Goal: Information Seeking & Learning: Learn about a topic

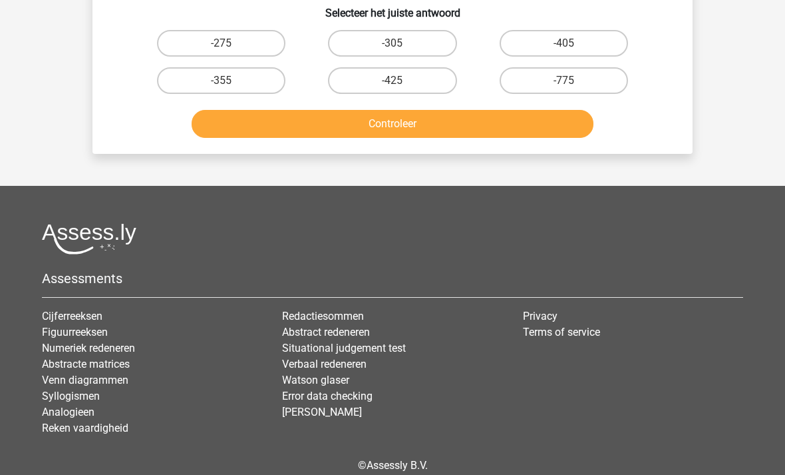
scroll to position [241, 0]
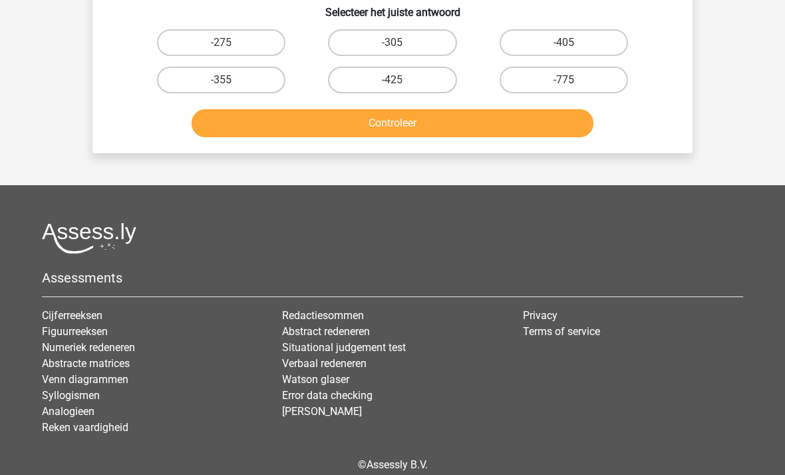
click at [122, 385] on link "Venn diagrammen" at bounding box center [85, 379] width 87 height 13
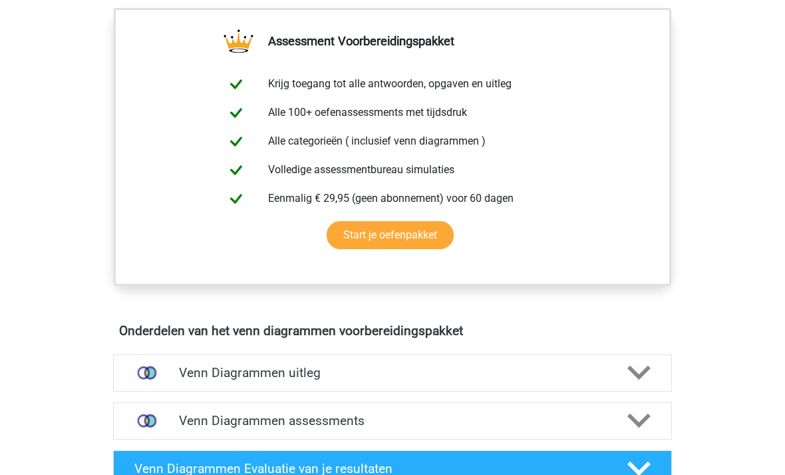
scroll to position [477, 0]
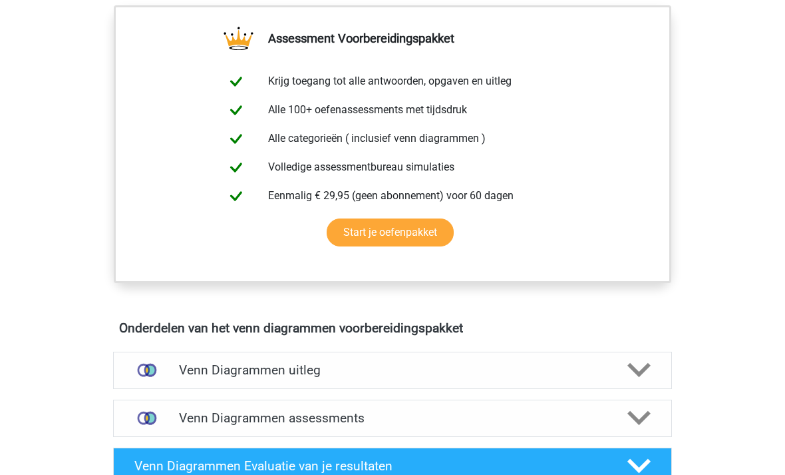
click at [642, 367] on icon at bounding box center [639, 369] width 23 height 23
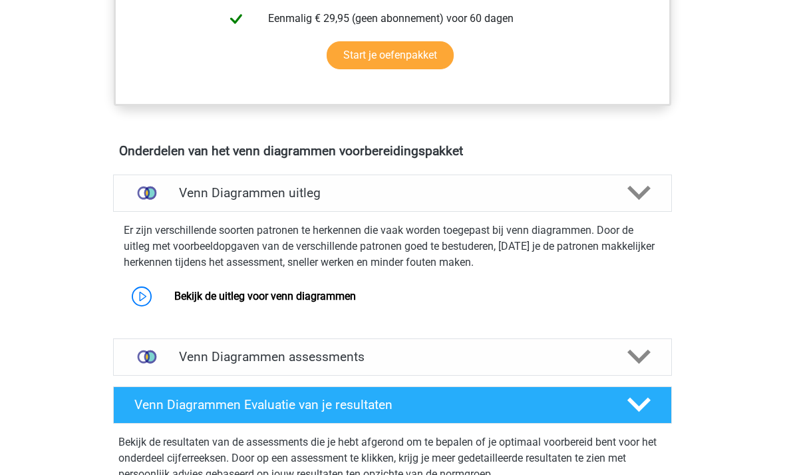
scroll to position [654, 0]
click at [337, 297] on link "Bekijk de uitleg voor venn diagrammen" at bounding box center [265, 296] width 182 height 13
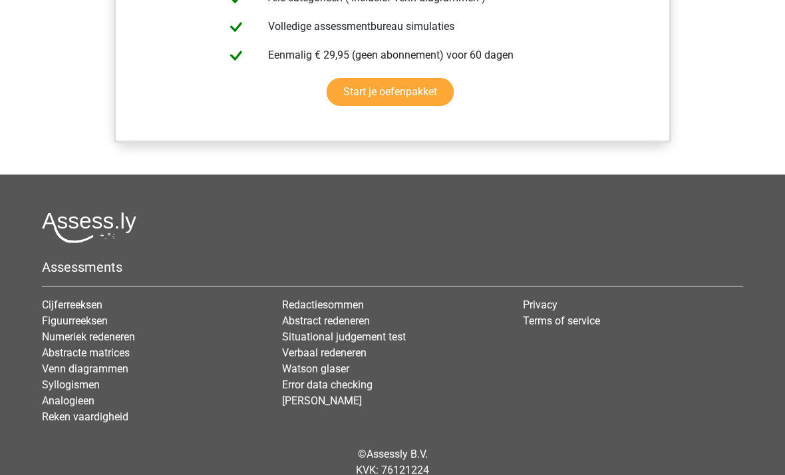
scroll to position [1292, 0]
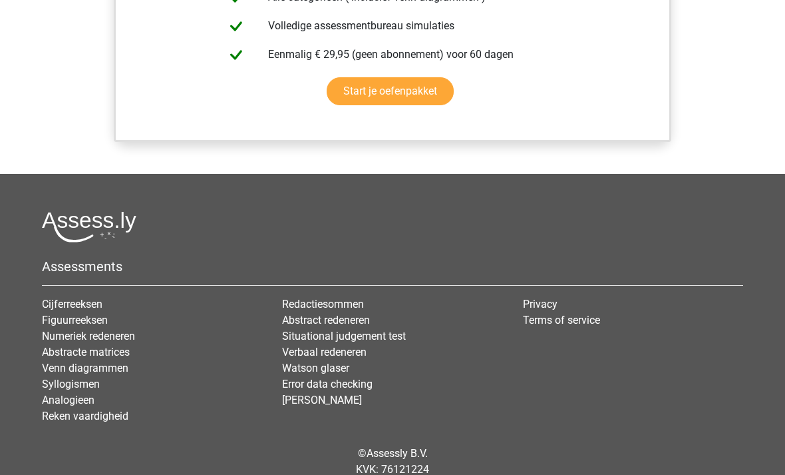
click at [98, 387] on link "Syllogismen" at bounding box center [71, 384] width 58 height 13
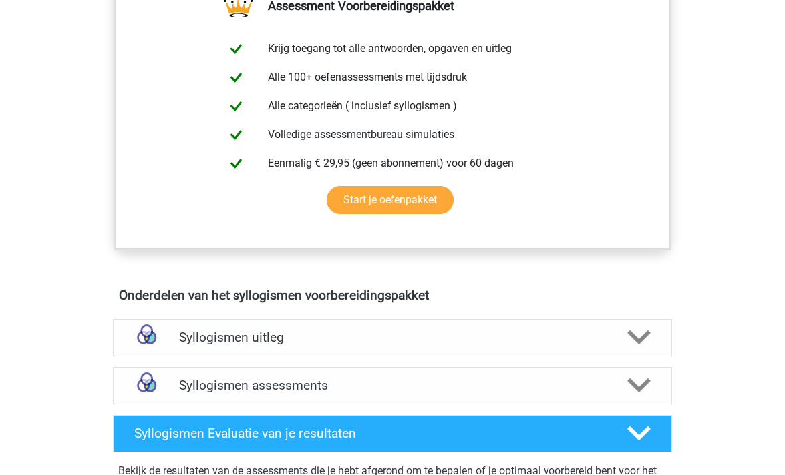
scroll to position [495, 0]
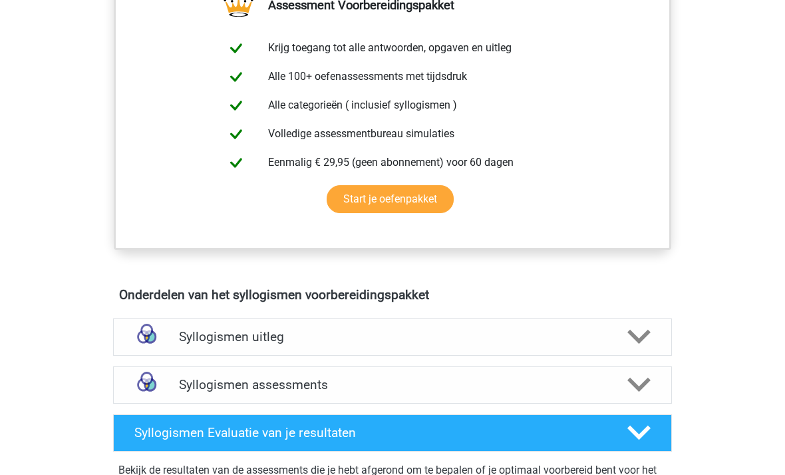
click at [643, 340] on icon at bounding box center [639, 336] width 23 height 23
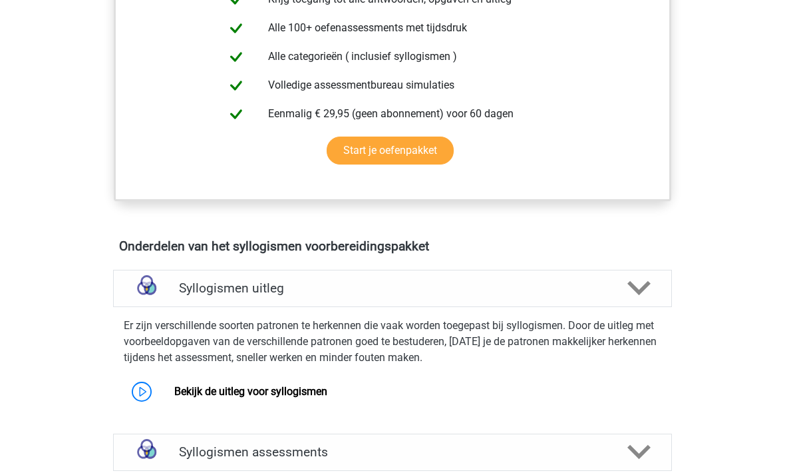
scroll to position [544, 0]
click at [290, 397] on link "Bekijk de uitleg voor syllogismen" at bounding box center [250, 391] width 153 height 13
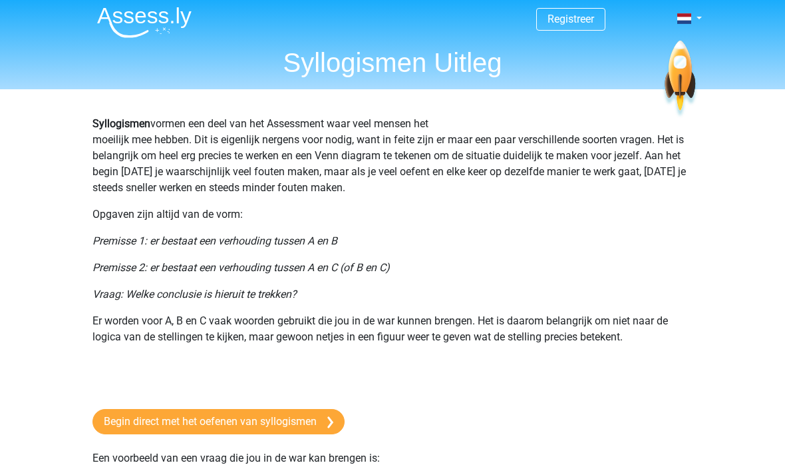
scroll to position [36, 0]
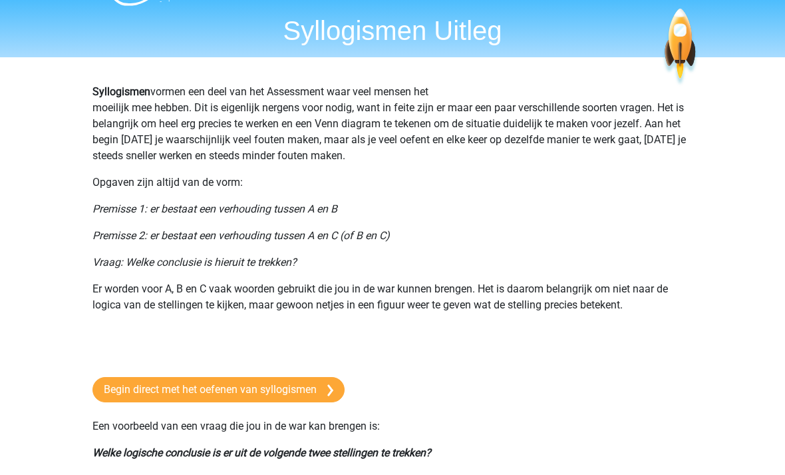
click at [298, 393] on link "Begin direct met het oefenen van syllogismen" at bounding box center [219, 389] width 252 height 25
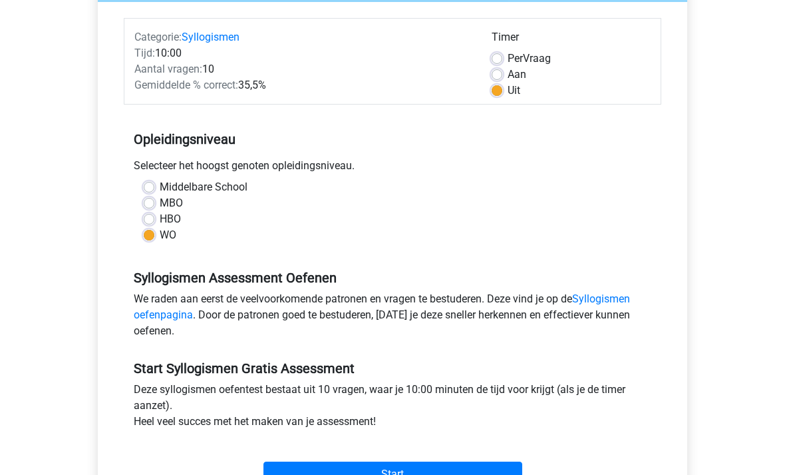
scroll to position [155, 0]
click at [489, 470] on input "Start" at bounding box center [393, 473] width 259 height 25
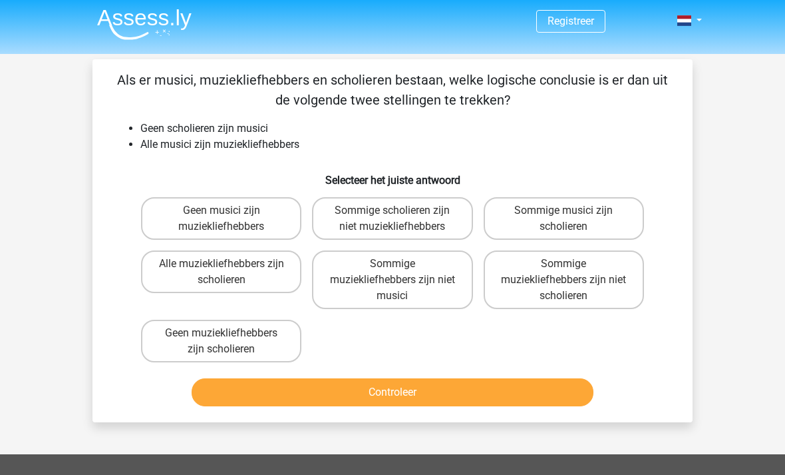
scroll to position [3, 0]
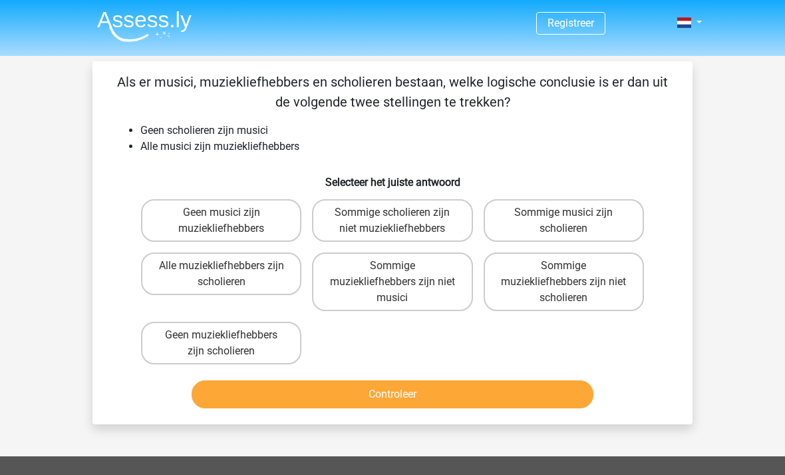
scroll to position [3, 0]
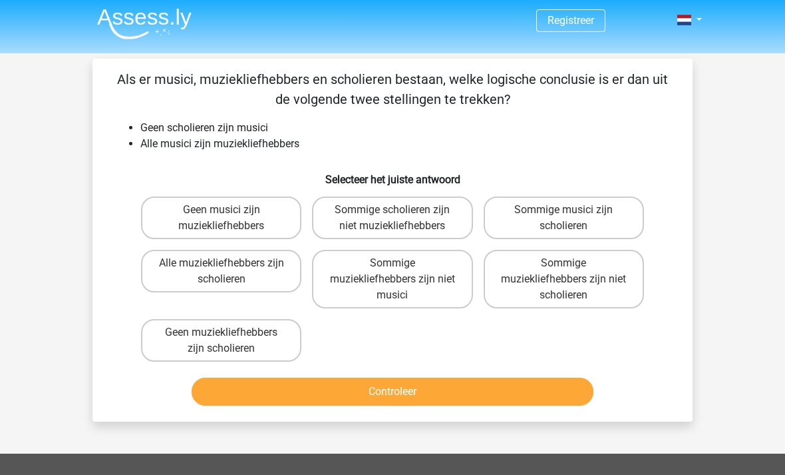
click at [429, 214] on label "Sommige scholieren zijn niet muziekliefhebbers" at bounding box center [392, 217] width 160 height 43
click at [401, 214] on input "Sommige scholieren zijn niet muziekliefhebbers" at bounding box center [397, 214] width 9 height 9
radio input "true"
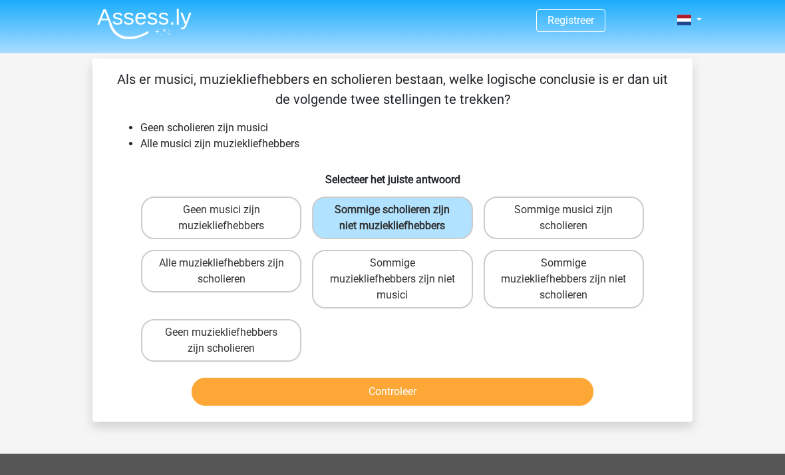
click at [457, 399] on button "Controleer" at bounding box center [393, 391] width 403 height 28
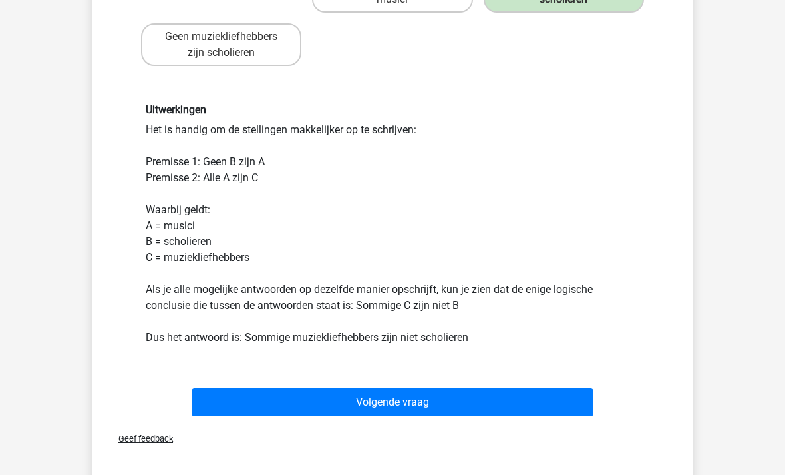
scroll to position [350, 0]
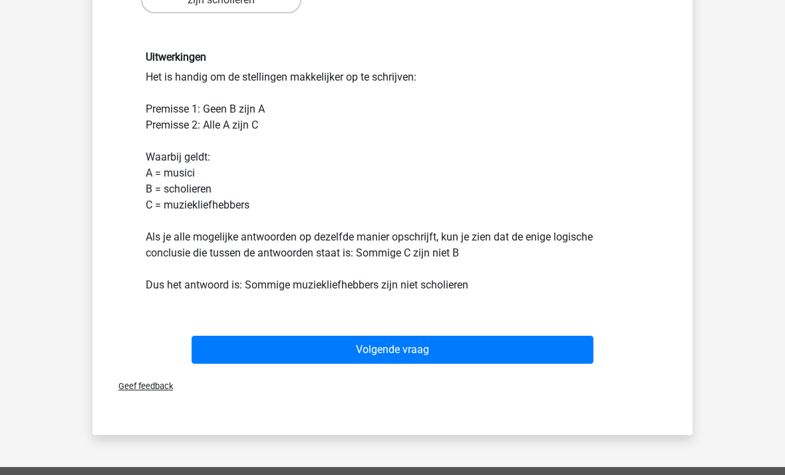
click at [547, 347] on button "Volgende vraag" at bounding box center [393, 350] width 403 height 28
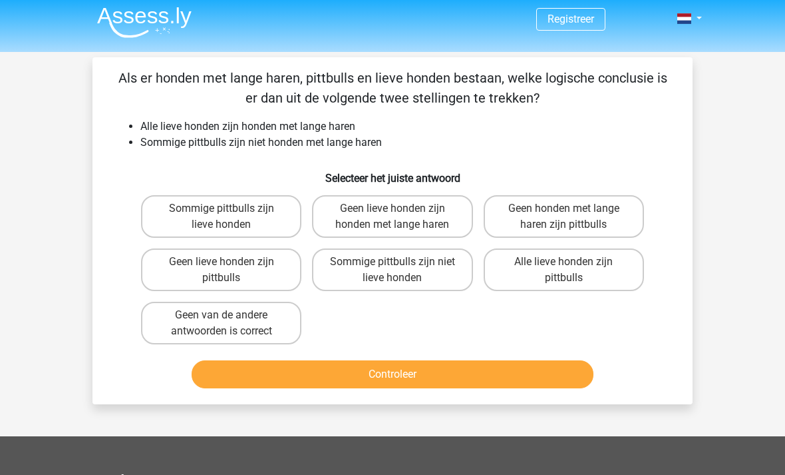
scroll to position [0, 0]
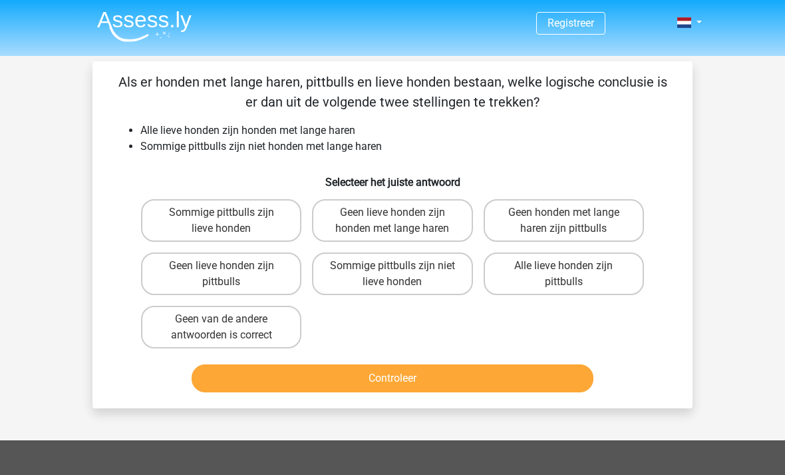
click at [381, 277] on label "Sommige pittbulls zijn niet lieve honden" at bounding box center [392, 273] width 160 height 43
click at [393, 274] on input "Sommige pittbulls zijn niet lieve honden" at bounding box center [397, 270] width 9 height 9
radio input "true"
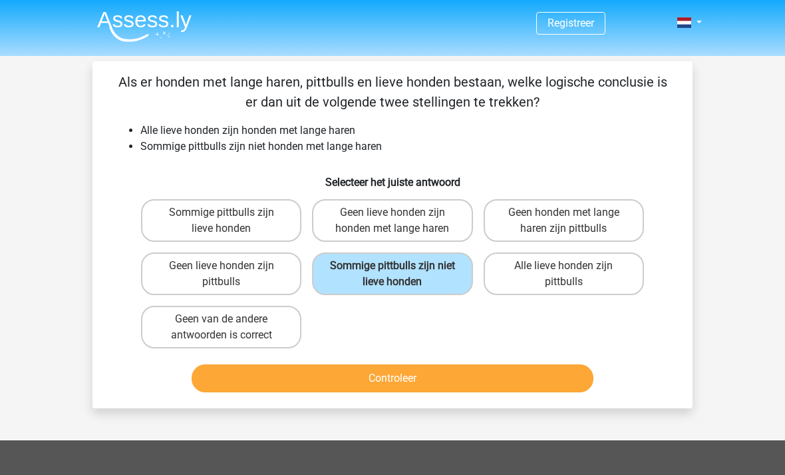
click at [357, 375] on button "Controleer" at bounding box center [393, 378] width 403 height 28
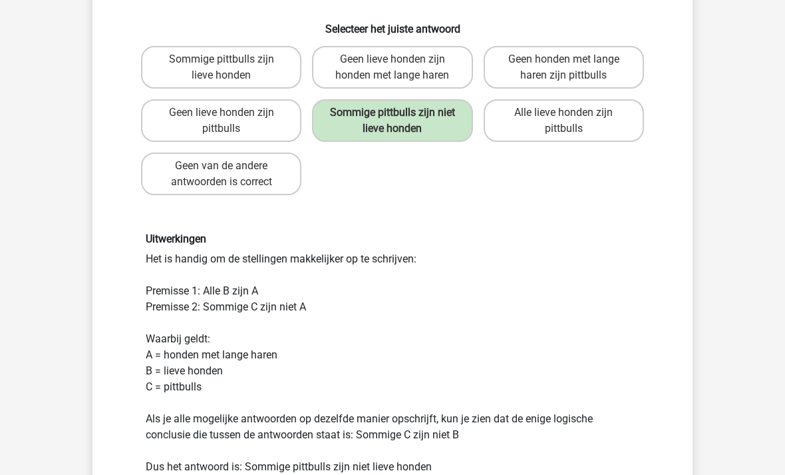
scroll to position [153, 0]
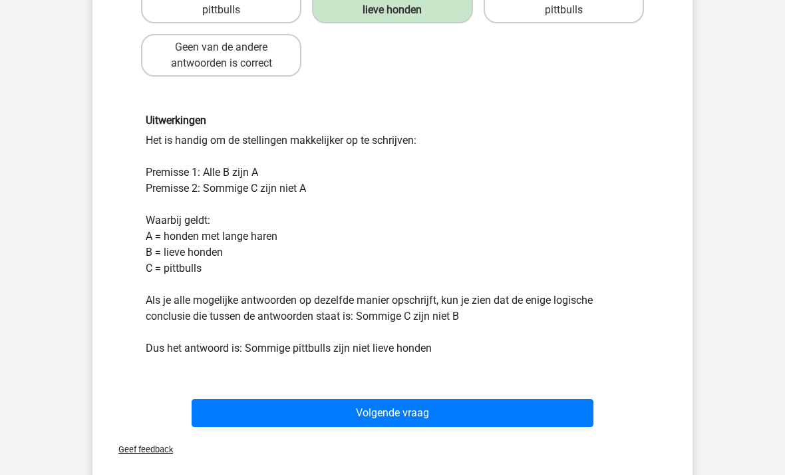
click at [263, 415] on button "Volgende vraag" at bounding box center [393, 413] width 403 height 28
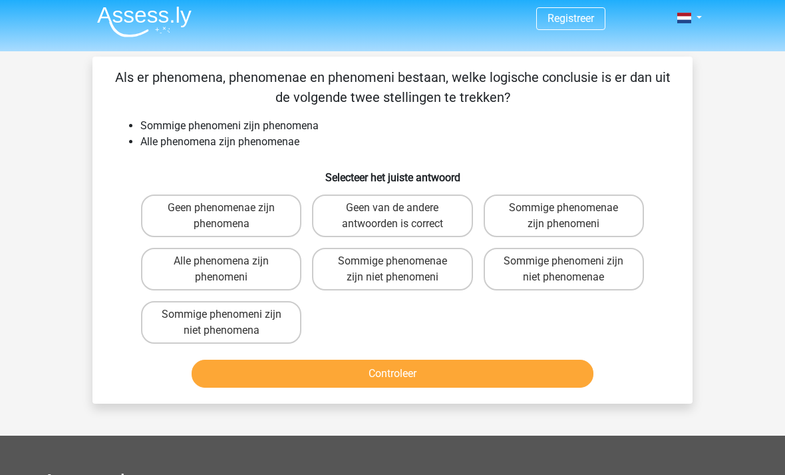
scroll to position [0, 0]
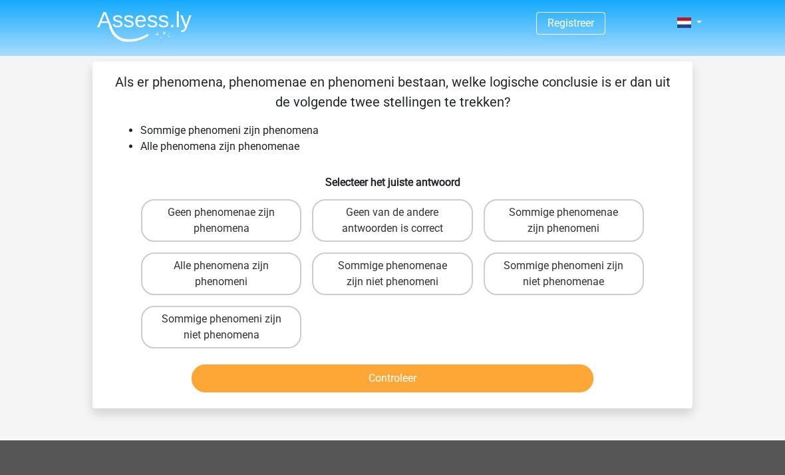
click at [601, 215] on label "Sommige phenomenae zijn phenomeni" at bounding box center [564, 220] width 160 height 43
click at [572, 215] on input "Sommige phenomenae zijn phenomeni" at bounding box center [568, 216] width 9 height 9
radio input "true"
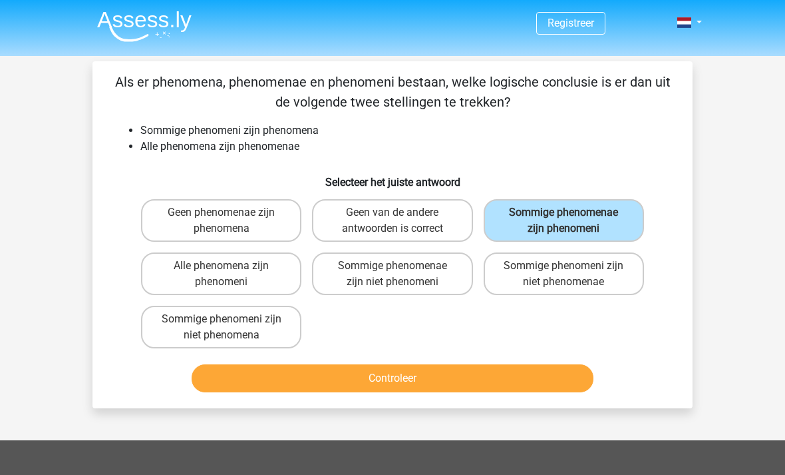
click at [528, 373] on button "Controleer" at bounding box center [393, 378] width 403 height 28
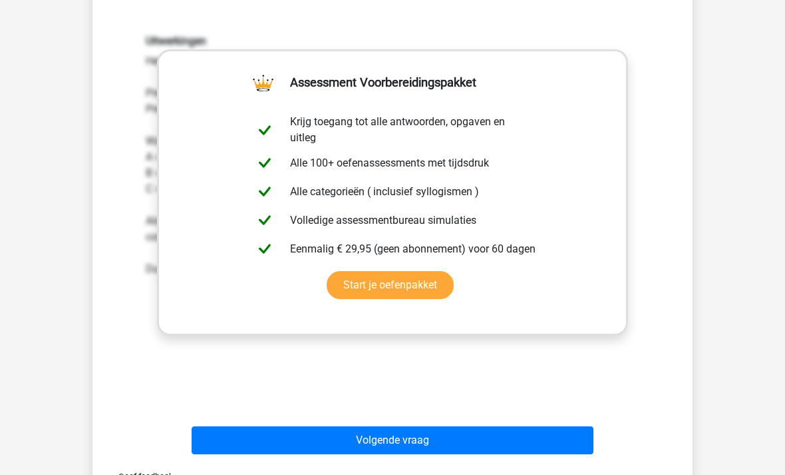
click at [554, 443] on button "Volgende vraag" at bounding box center [393, 440] width 403 height 28
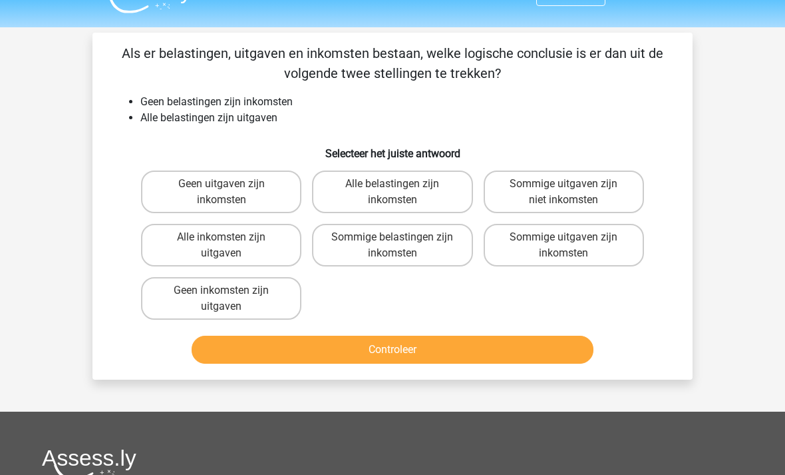
scroll to position [29, 0]
click at [598, 192] on label "Sommige uitgaven zijn niet inkomsten" at bounding box center [564, 191] width 160 height 43
click at [572, 192] on input "Sommige uitgaven zijn niet inkomsten" at bounding box center [568, 188] width 9 height 9
radio input "true"
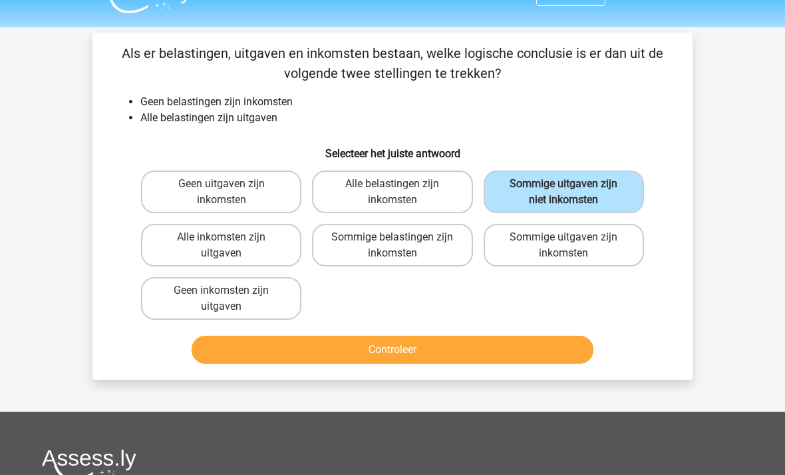
click at [461, 347] on button "Controleer" at bounding box center [393, 349] width 403 height 28
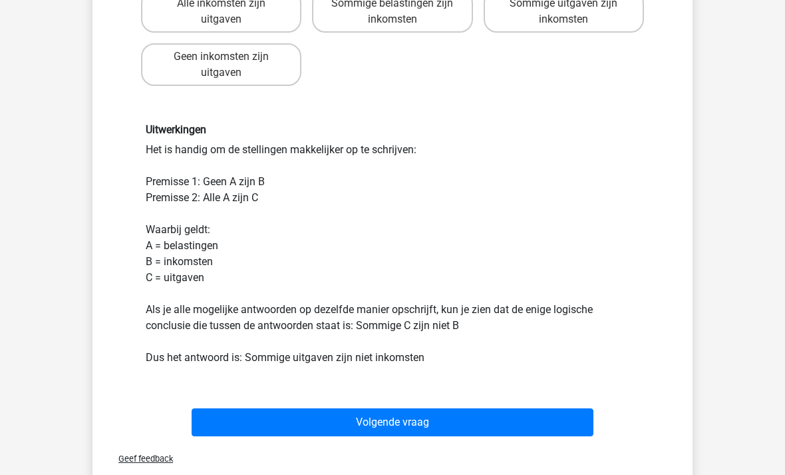
click at [483, 425] on button "Volgende vraag" at bounding box center [393, 423] width 403 height 28
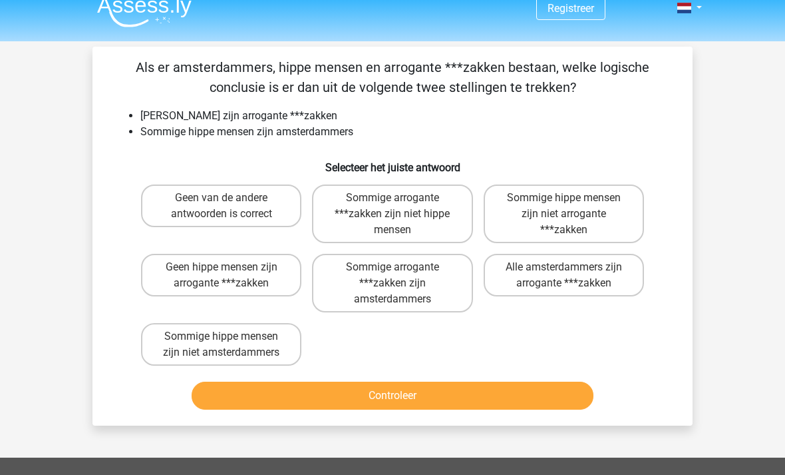
scroll to position [13, 0]
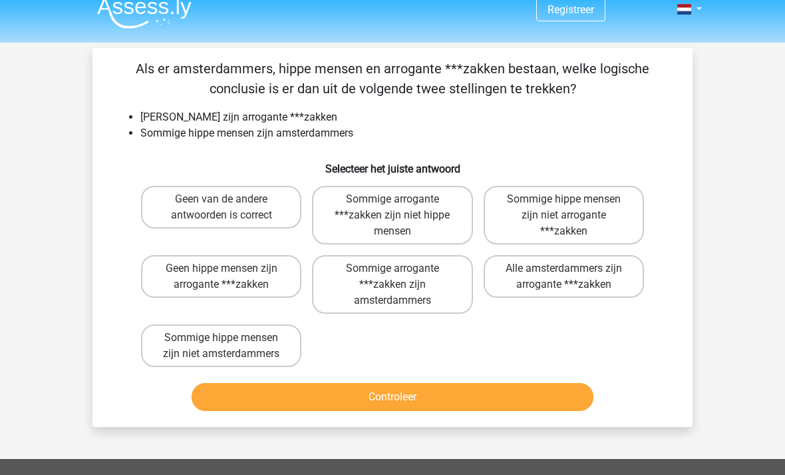
click at [596, 215] on label "Sommige hippe mensen zijn niet arrogante ***zakken" at bounding box center [564, 215] width 160 height 59
click at [572, 208] on input "Sommige hippe mensen zijn niet arrogante ***zakken" at bounding box center [568, 203] width 9 height 9
radio input "true"
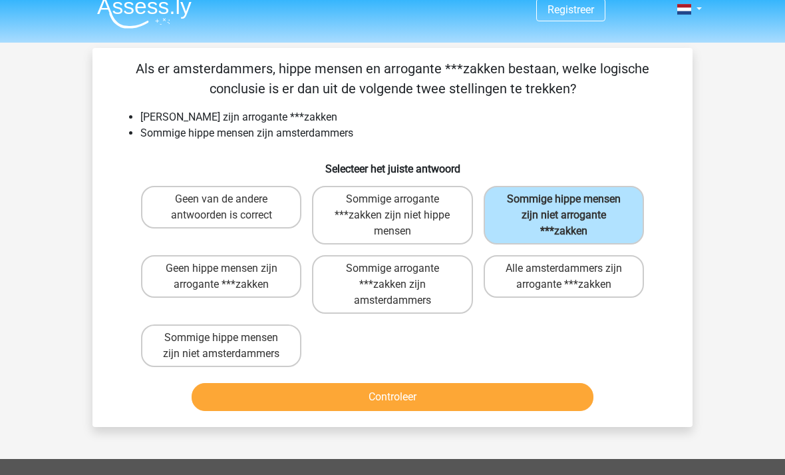
click at [531, 397] on button "Controleer" at bounding box center [393, 397] width 403 height 28
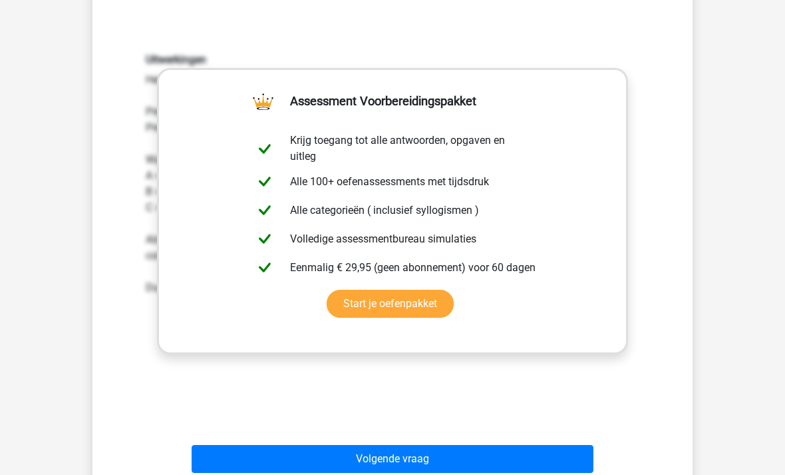
click at [534, 461] on button "Volgende vraag" at bounding box center [393, 459] width 403 height 28
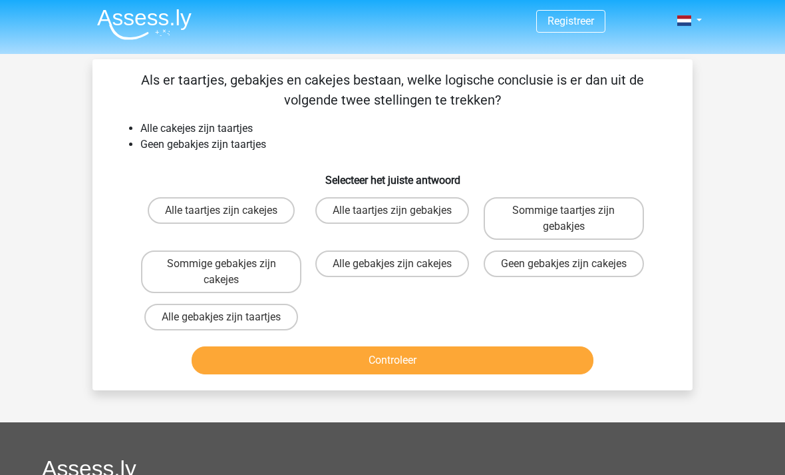
scroll to position [1, 0]
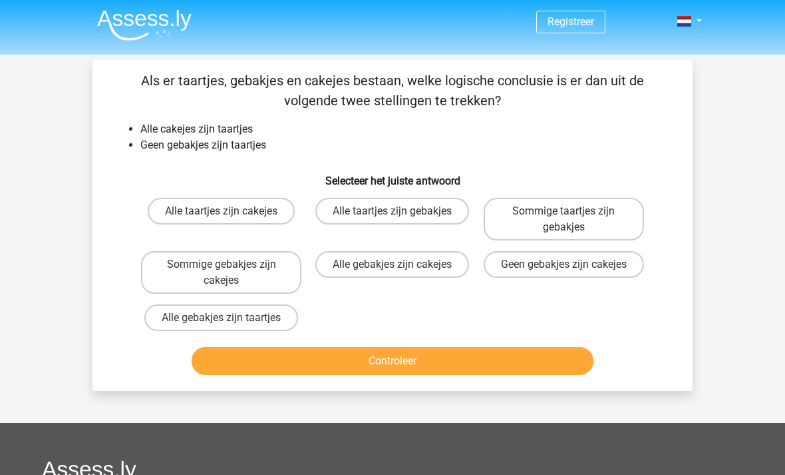
click at [608, 267] on label "Geen gebakjes zijn cakejes" at bounding box center [564, 264] width 160 height 27
click at [572, 267] on input "Geen gebakjes zijn cakejes" at bounding box center [568, 268] width 9 height 9
radio input "true"
click at [530, 363] on button "Controleer" at bounding box center [393, 361] width 403 height 28
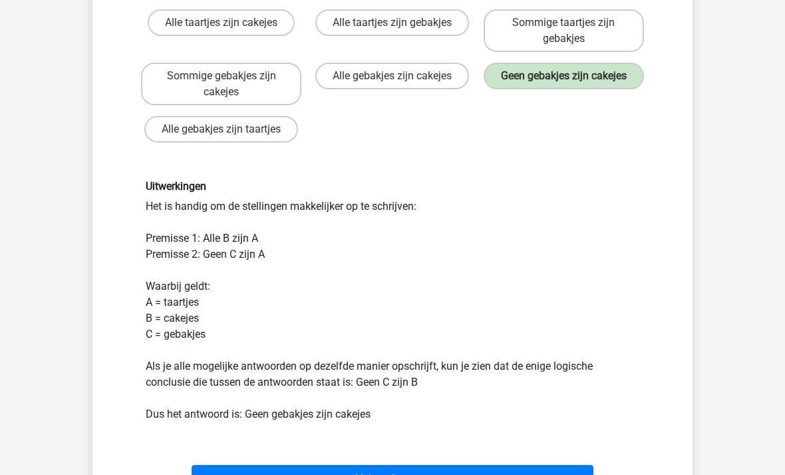
scroll to position [197, 0]
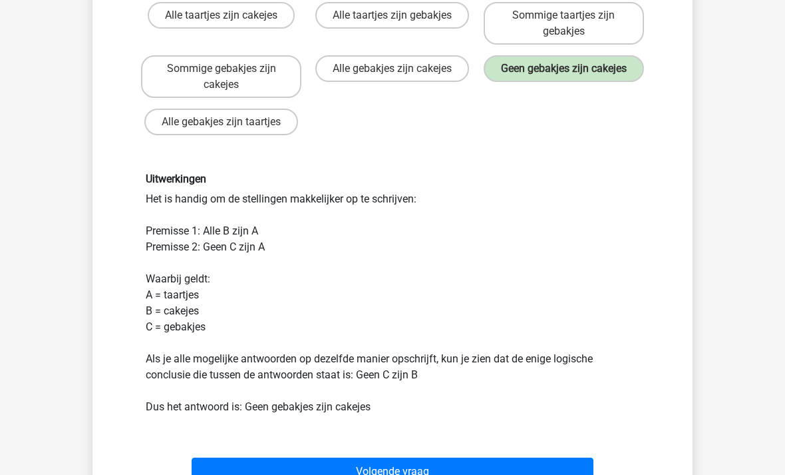
click at [534, 470] on button "Volgende vraag" at bounding box center [393, 471] width 403 height 28
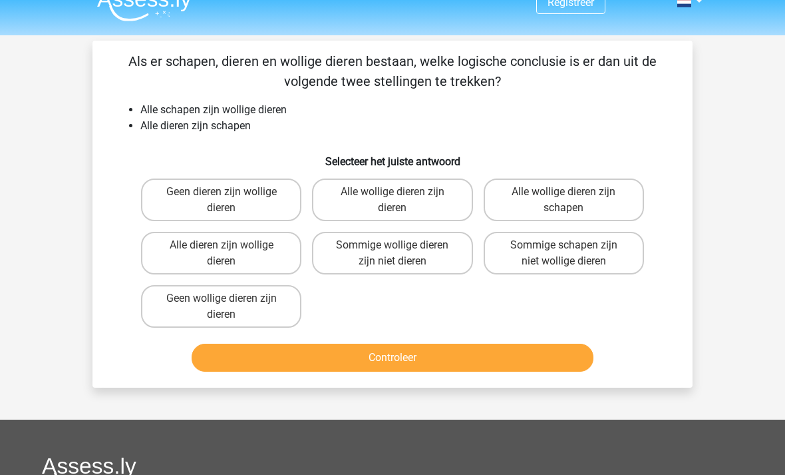
scroll to position [19, 0]
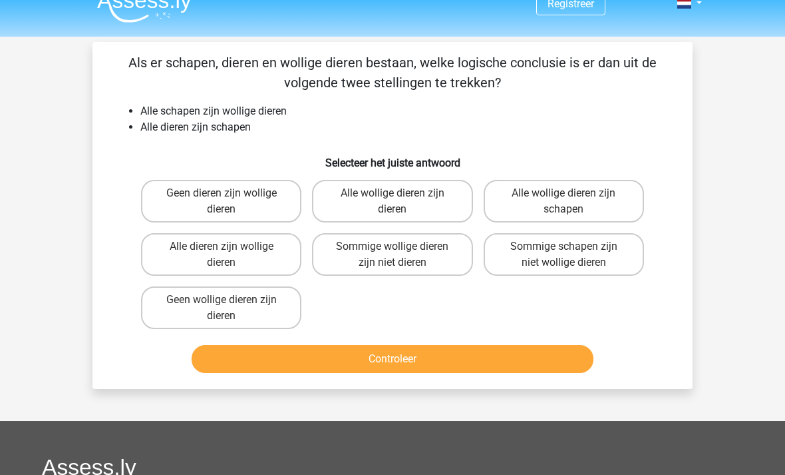
click at [267, 256] on label "Alle dieren zijn wollige dieren" at bounding box center [221, 255] width 160 height 43
click at [230, 256] on input "Alle dieren zijn wollige dieren" at bounding box center [226, 251] width 9 height 9
radio input "true"
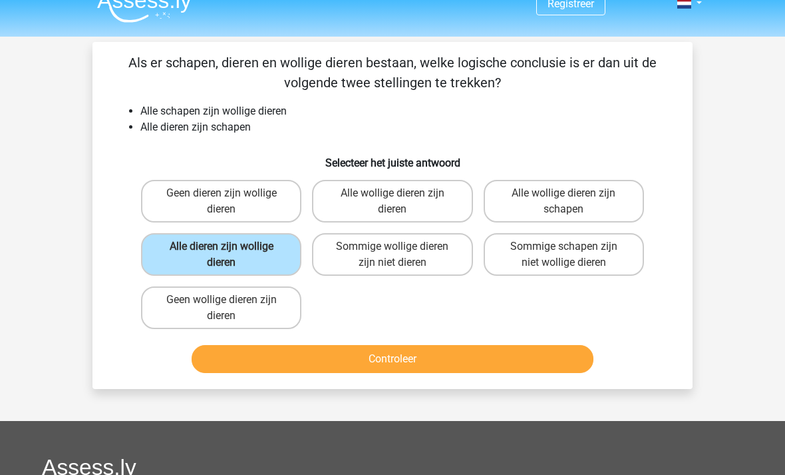
scroll to position [19, 0]
click at [507, 362] on button "Controleer" at bounding box center [393, 359] width 403 height 28
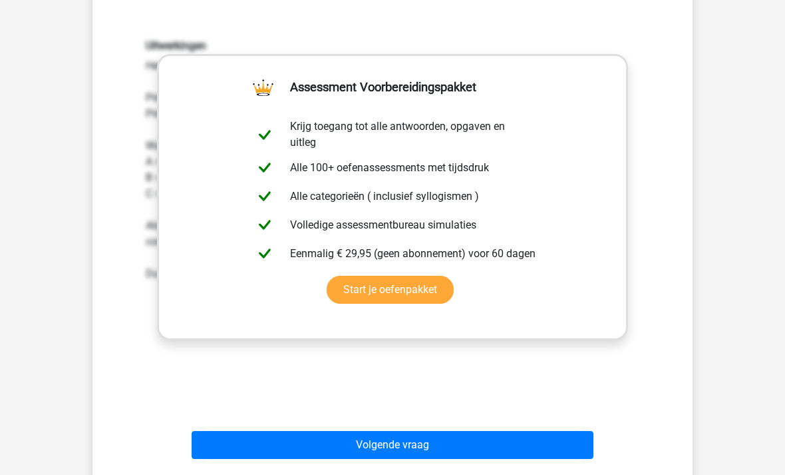
scroll to position [428, 0]
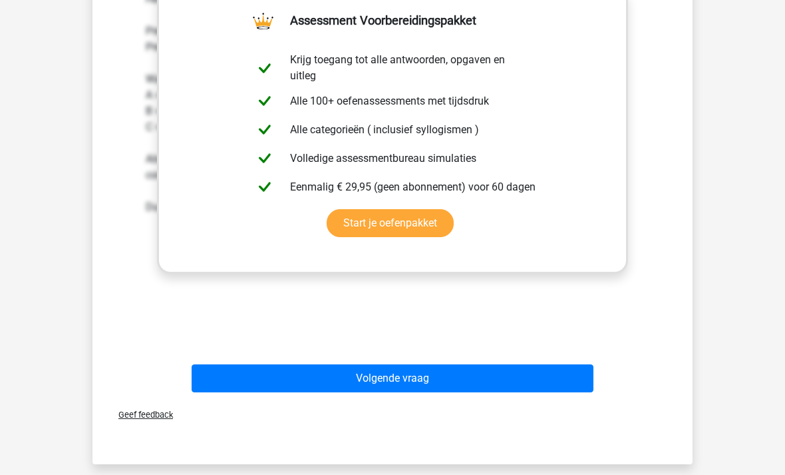
click at [533, 379] on button "Volgende vraag" at bounding box center [393, 379] width 403 height 28
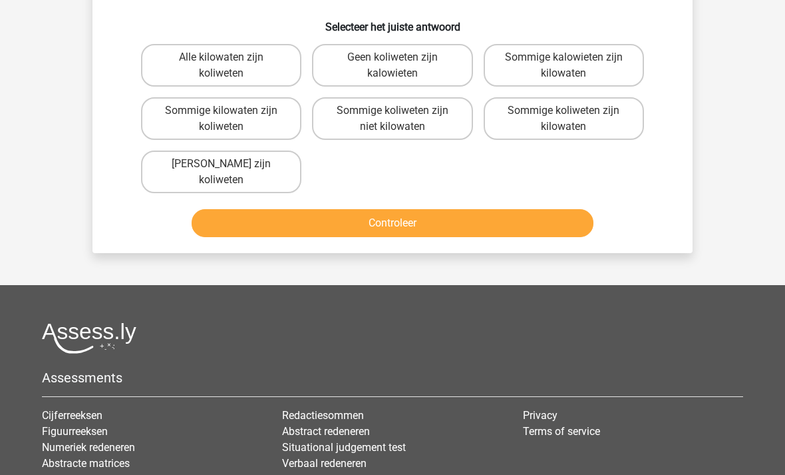
scroll to position [61, 0]
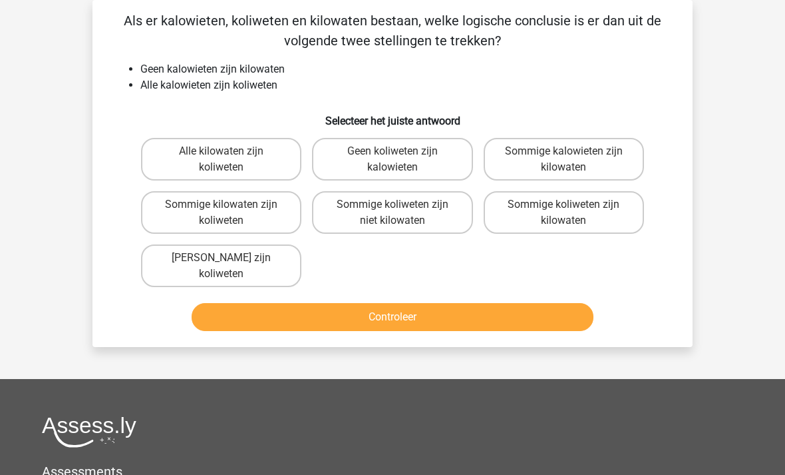
click at [423, 209] on label "Sommige koliweten zijn niet kilowaten" at bounding box center [392, 212] width 160 height 43
click at [401, 209] on input "Sommige koliweten zijn niet kilowaten" at bounding box center [397, 208] width 9 height 9
radio input "true"
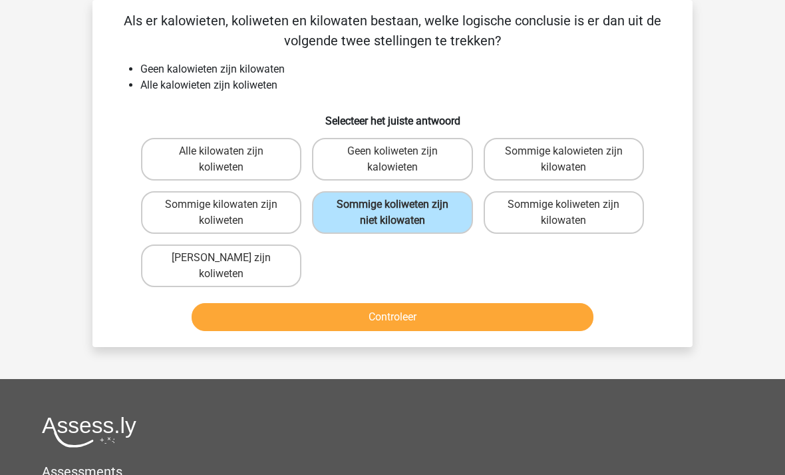
click at [461, 319] on button "Controleer" at bounding box center [393, 317] width 403 height 28
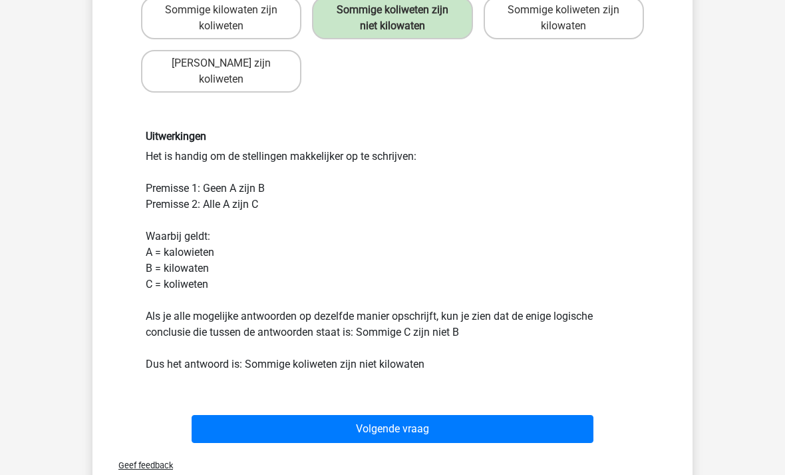
click at [528, 430] on button "Volgende vraag" at bounding box center [393, 429] width 403 height 28
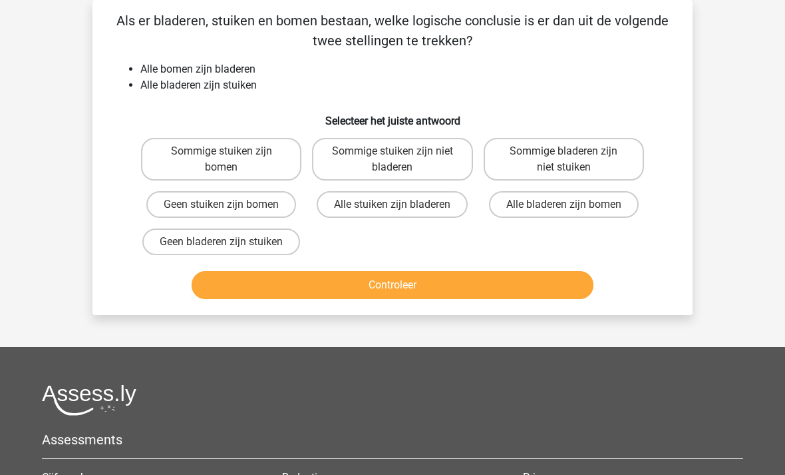
click at [262, 144] on label "Sommige stuiken zijn bomen" at bounding box center [221, 159] width 160 height 43
click at [230, 151] on input "Sommige stuiken zijn bomen" at bounding box center [226, 155] width 9 height 9
radio input "true"
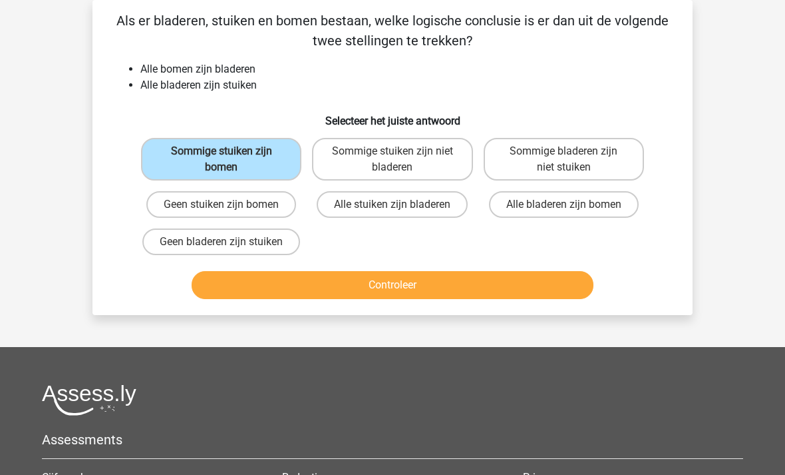
click at [485, 291] on button "Controleer" at bounding box center [393, 285] width 403 height 28
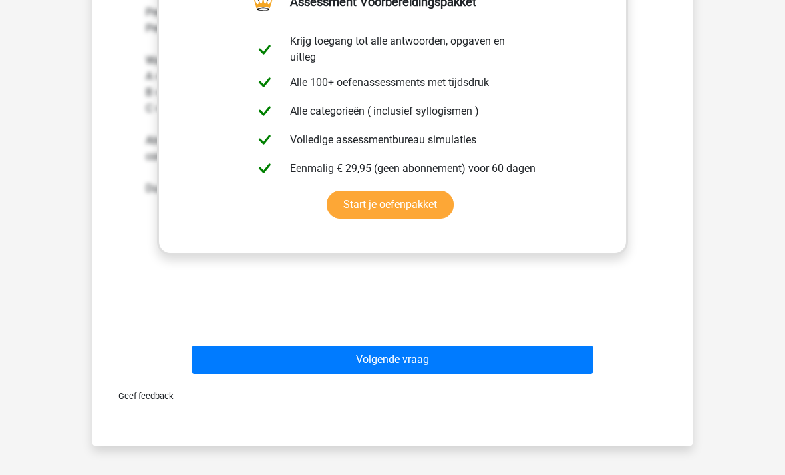
click at [538, 357] on button "Volgende vraag" at bounding box center [393, 359] width 403 height 28
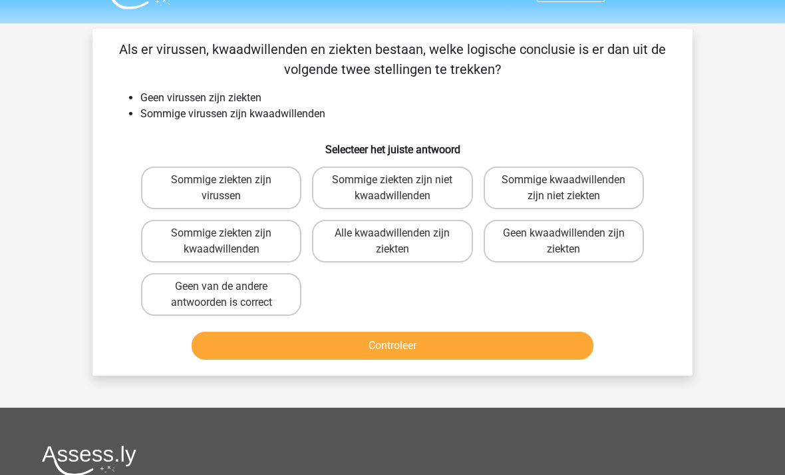
scroll to position [32, 0]
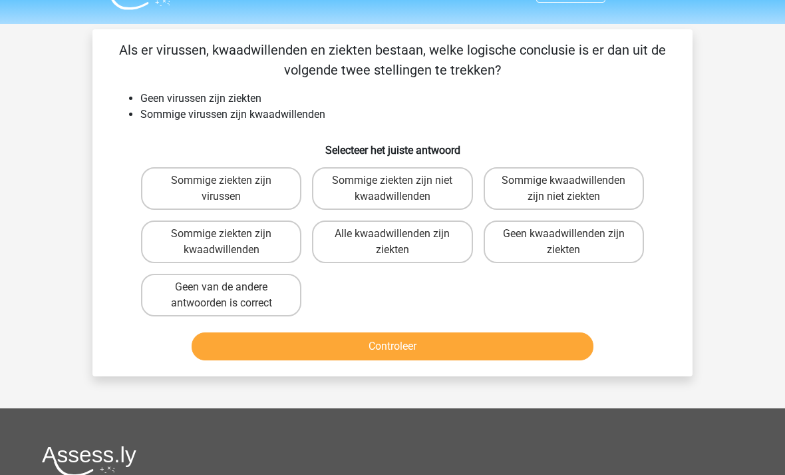
click at [584, 190] on label "Sommige kwaadwillenden zijn niet ziekten" at bounding box center [564, 188] width 160 height 43
click at [572, 189] on input "Sommige kwaadwillenden zijn niet ziekten" at bounding box center [568, 184] width 9 height 9
radio input "true"
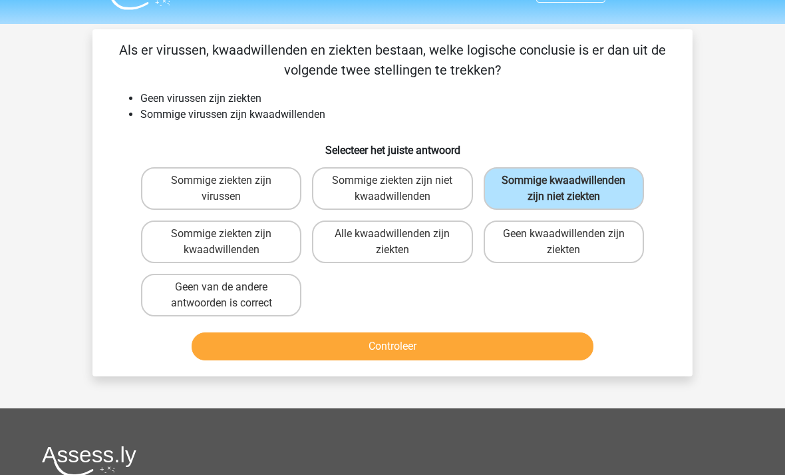
click at [479, 360] on button "Controleer" at bounding box center [393, 346] width 403 height 28
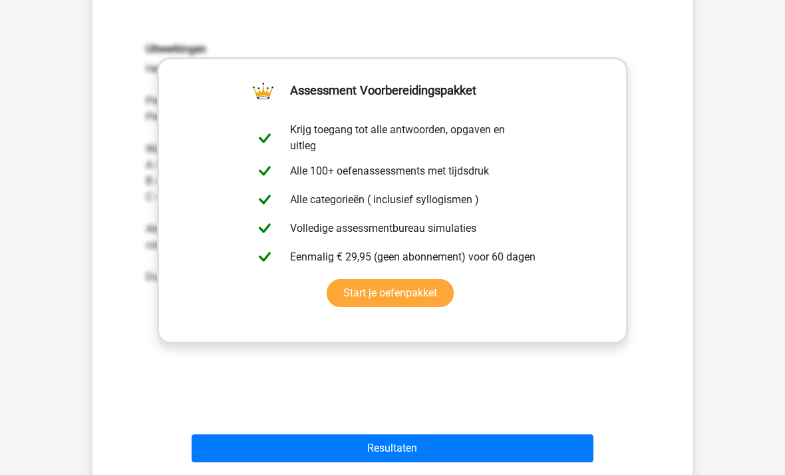
scroll to position [359, 0]
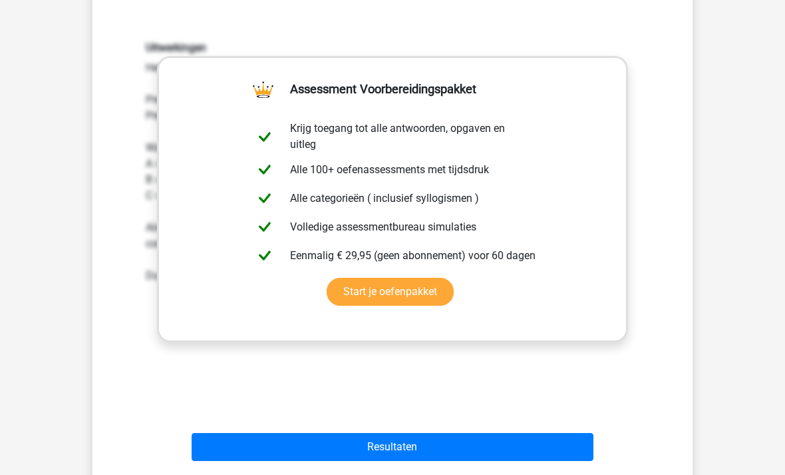
click at [522, 459] on button "Resultaten" at bounding box center [393, 447] width 403 height 28
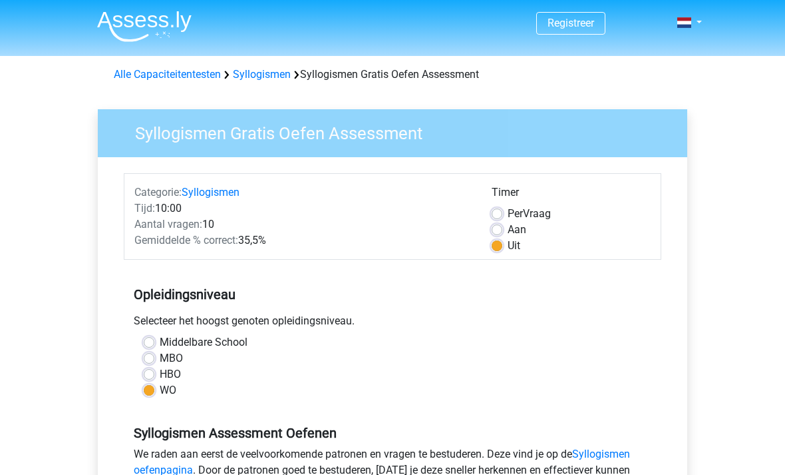
scroll to position [198, 0]
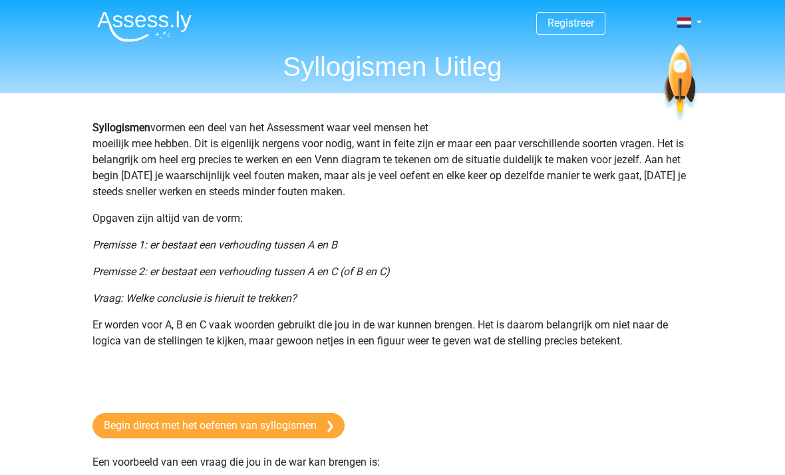
scroll to position [79, 0]
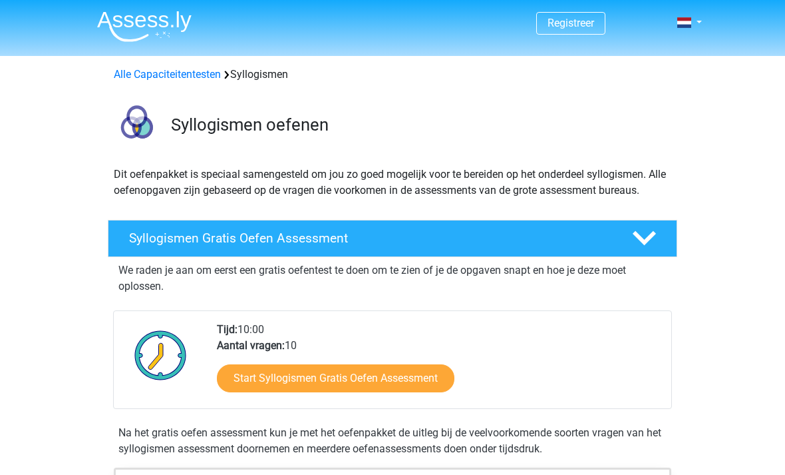
scroll to position [586, 0]
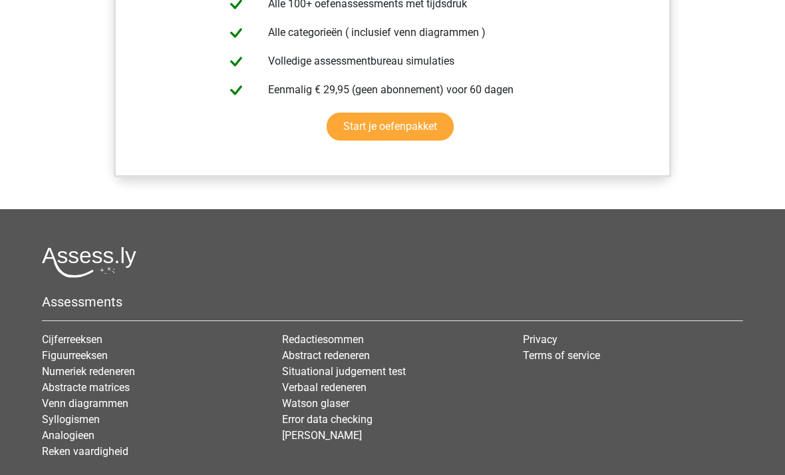
scroll to position [1141, 0]
click at [90, 429] on link "Analogieen" at bounding box center [68, 435] width 53 height 13
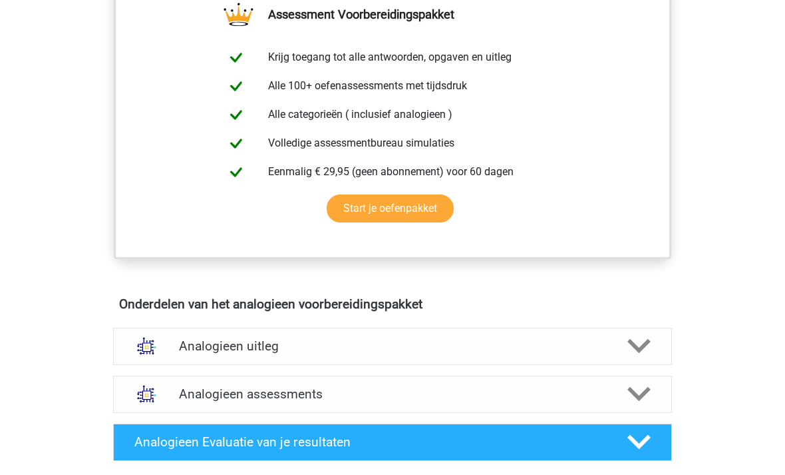
scroll to position [486, 0]
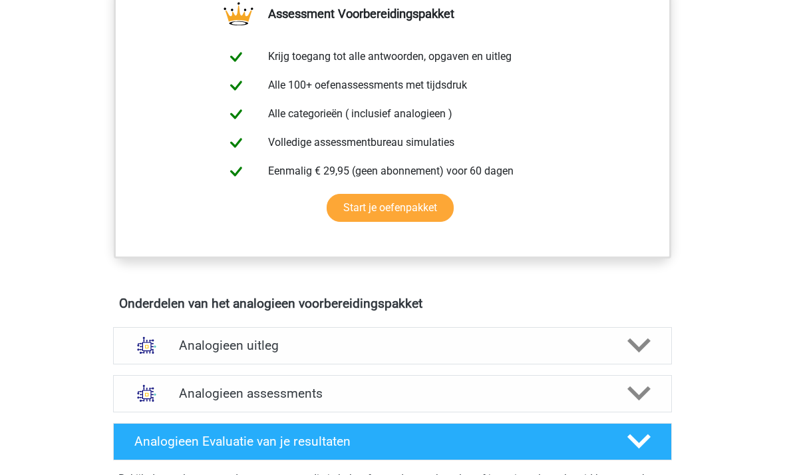
click at [637, 353] on icon at bounding box center [639, 344] width 23 height 23
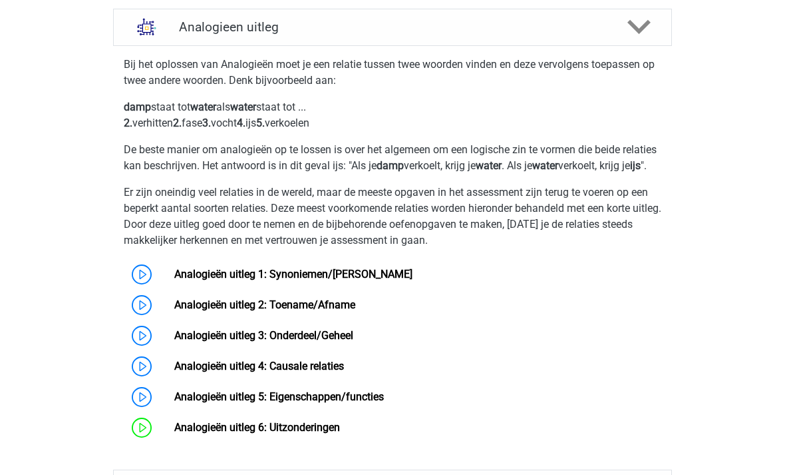
scroll to position [805, 0]
click at [389, 280] on link "Analogieën uitleg 1: Synoniemen/[PERSON_NAME]" at bounding box center [293, 274] width 238 height 13
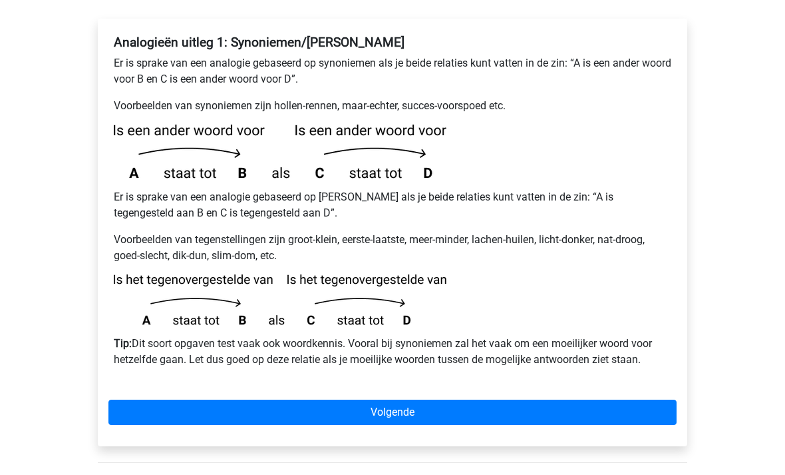
scroll to position [237, 0]
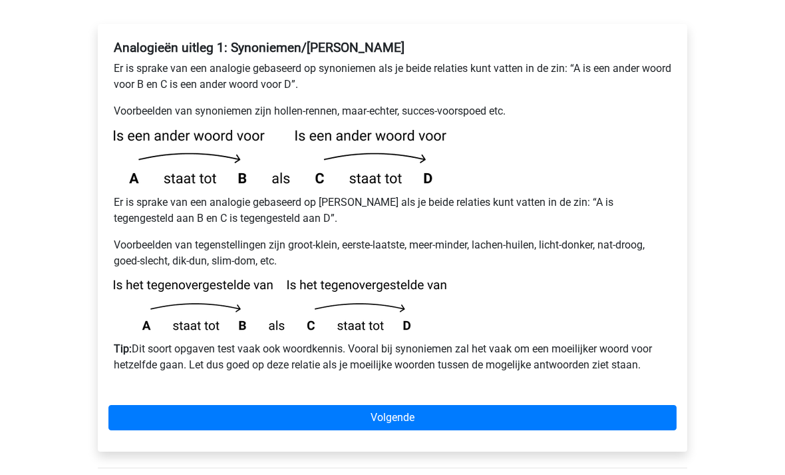
click at [592, 405] on link "Volgende" at bounding box center [392, 417] width 568 height 25
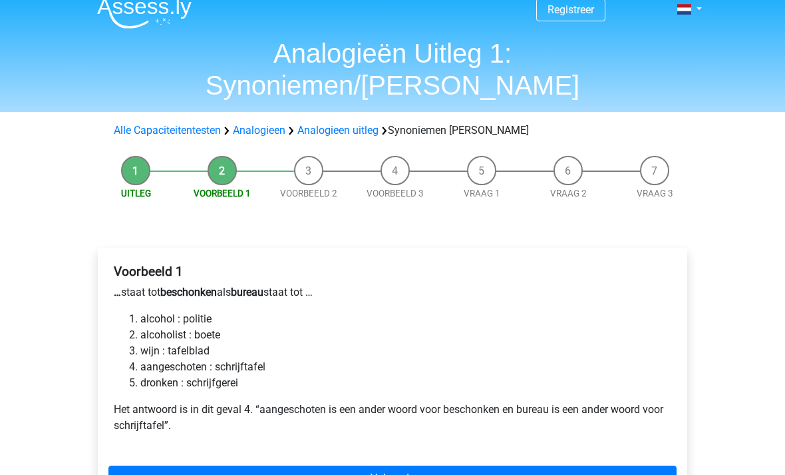
scroll to position [21, 0]
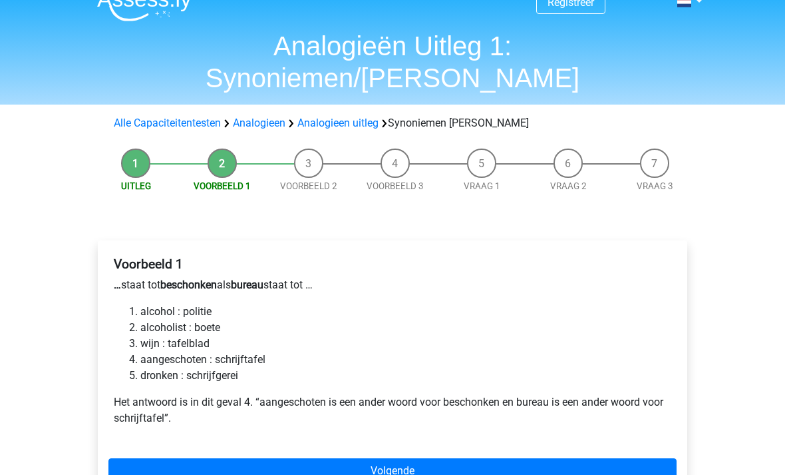
click at [329, 116] on link "Analogieen uitleg" at bounding box center [337, 122] width 81 height 13
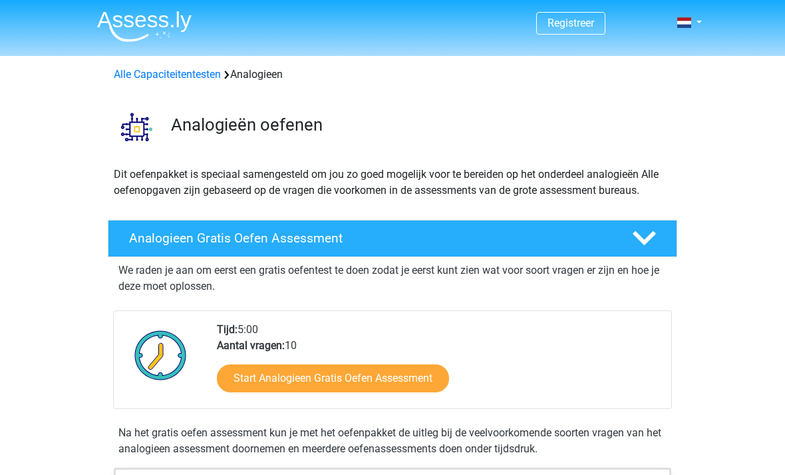
scroll to position [808, 0]
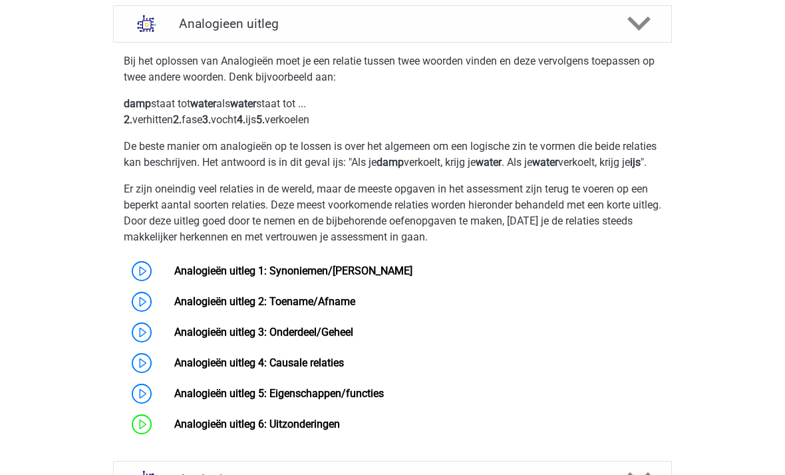
click at [354, 307] on link "Analogieën uitleg 2: Toename/Afname" at bounding box center [264, 301] width 181 height 13
click at [353, 338] on link "Analogieën uitleg 3: Onderdeel/Geheel" at bounding box center [263, 331] width 179 height 13
click at [344, 369] on link "Analogieën uitleg 4: Causale relaties" at bounding box center [259, 362] width 170 height 13
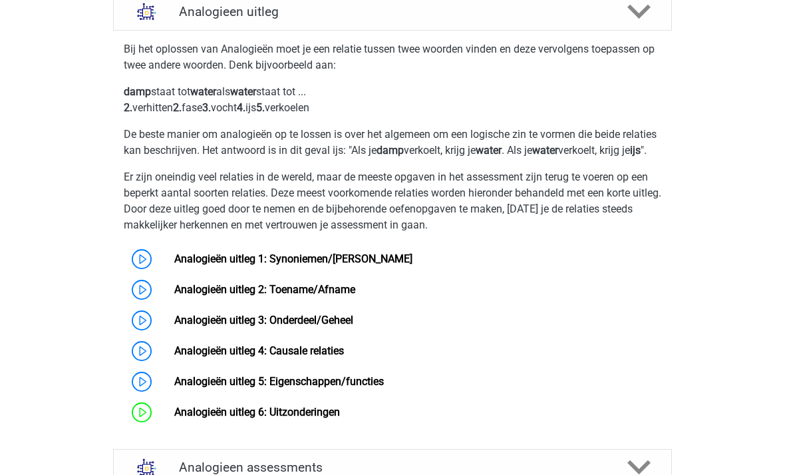
scroll to position [820, 0]
click at [384, 387] on link "Analogieën uitleg 5: Eigenschappen/functies" at bounding box center [279, 381] width 210 height 13
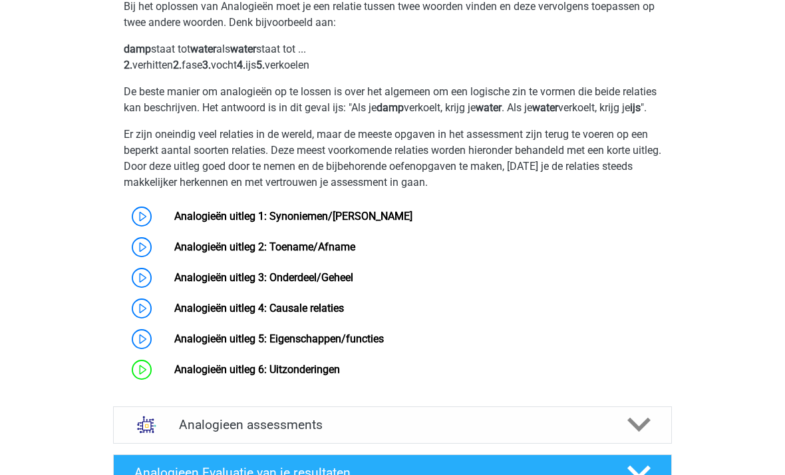
scroll to position [863, 0]
click at [340, 375] on link "Analogieën uitleg 6: Uitzonderingen" at bounding box center [257, 369] width 166 height 13
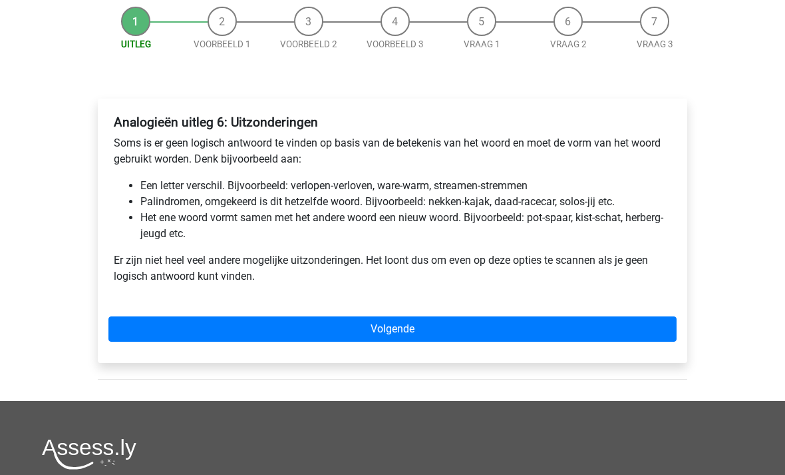
scroll to position [134, 0]
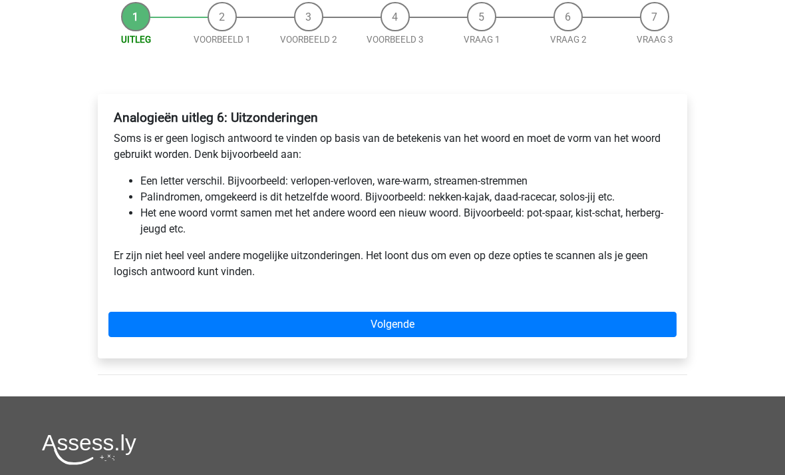
click at [569, 321] on link "Volgende" at bounding box center [392, 324] width 568 height 25
